Goal: Check status

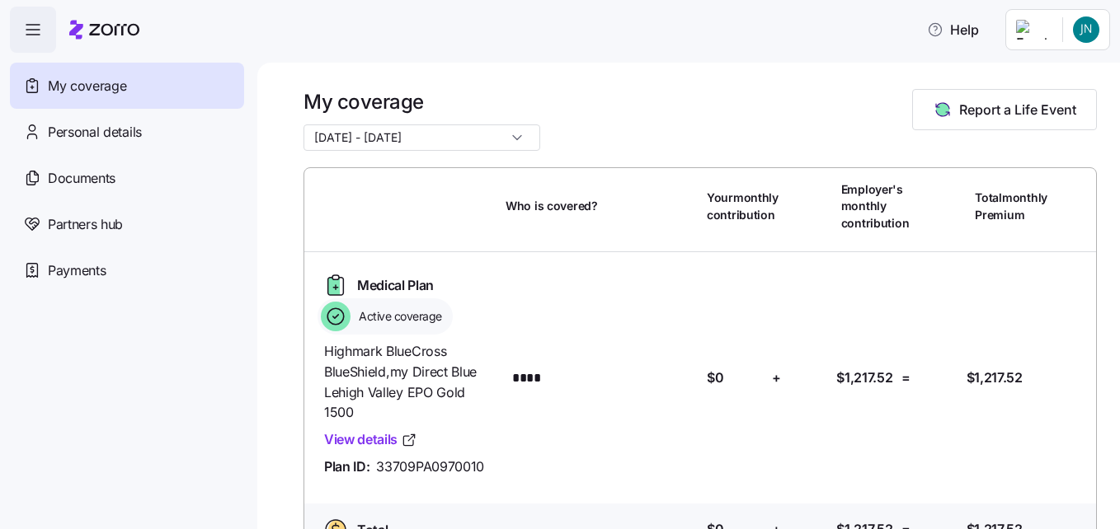
click at [495, 138] on input "[DATE] - [DATE]" at bounding box center [421, 138] width 237 height 26
click at [496, 139] on div "[DATE] - [DATE]" at bounding box center [421, 138] width 237 height 26
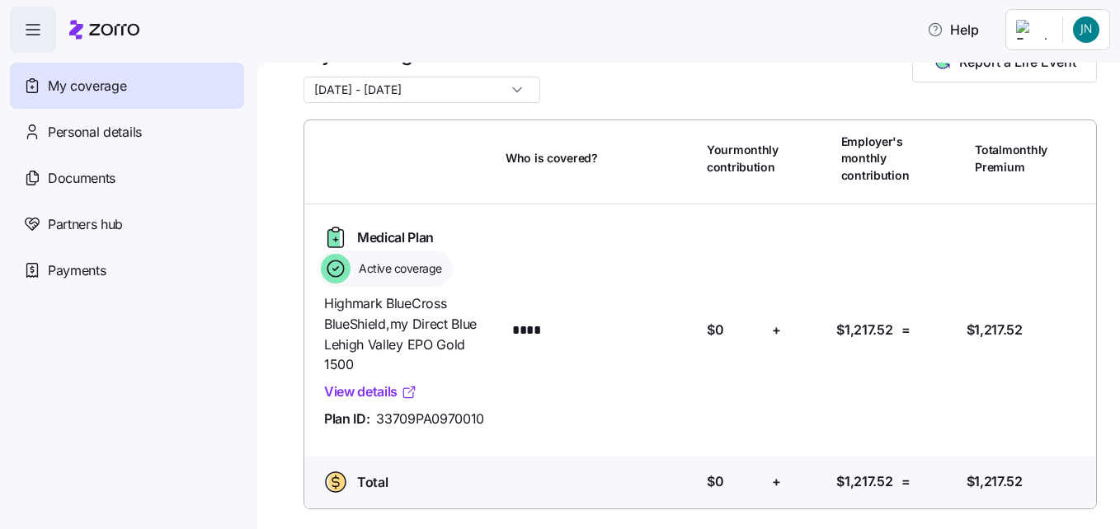
click at [376, 392] on link "View details" at bounding box center [370, 392] width 93 height 21
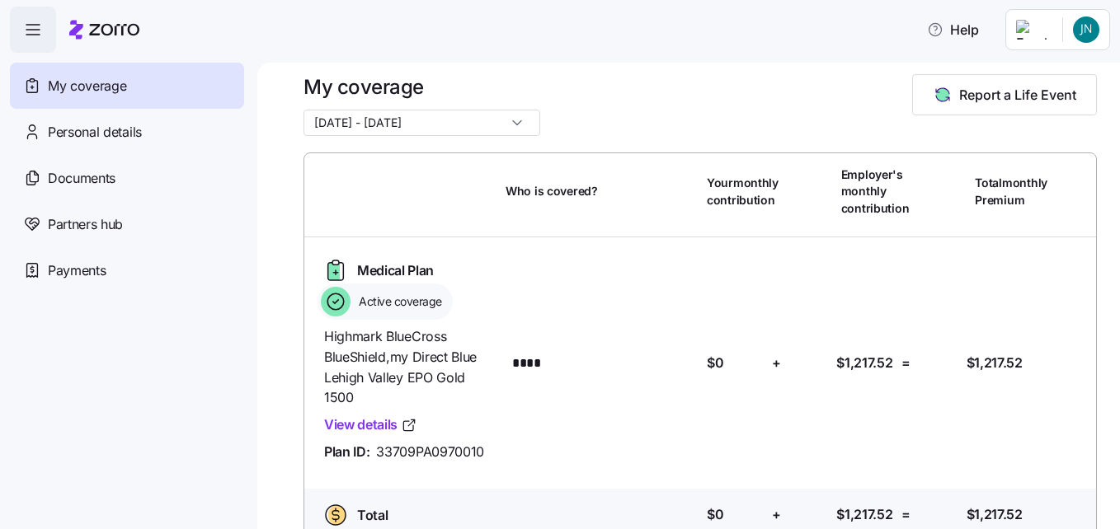
scroll to position [0, 0]
